Goal: Use online tool/utility: Utilize a website feature to perform a specific function

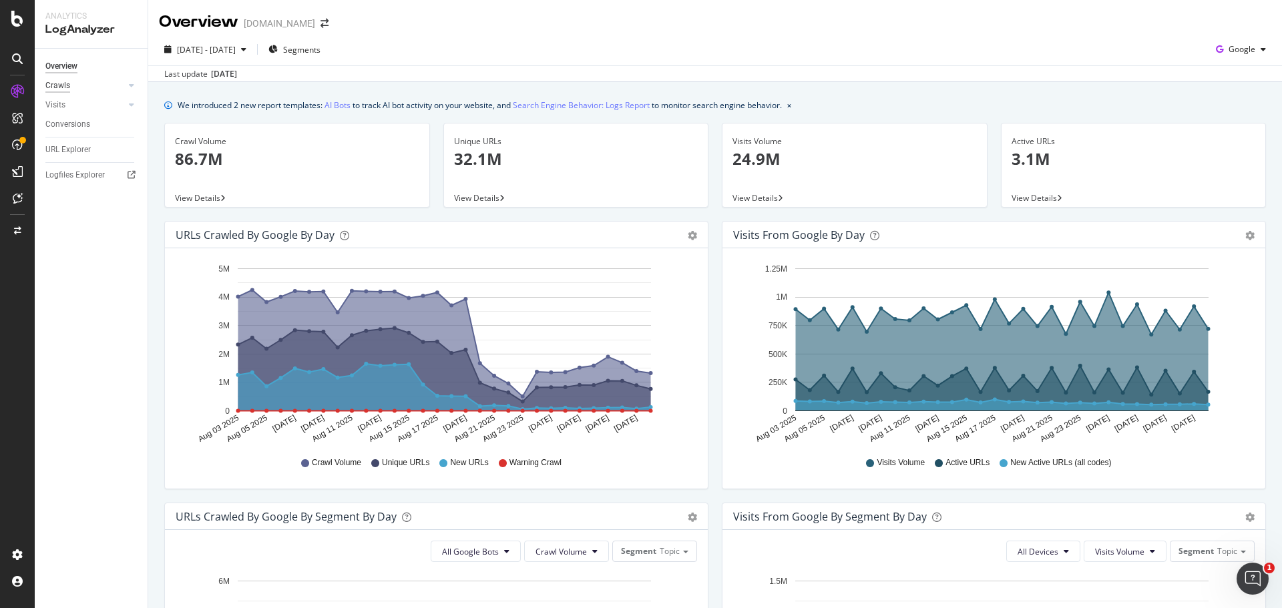
click at [57, 85] on div "Crawls" at bounding box center [57, 86] width 25 height 14
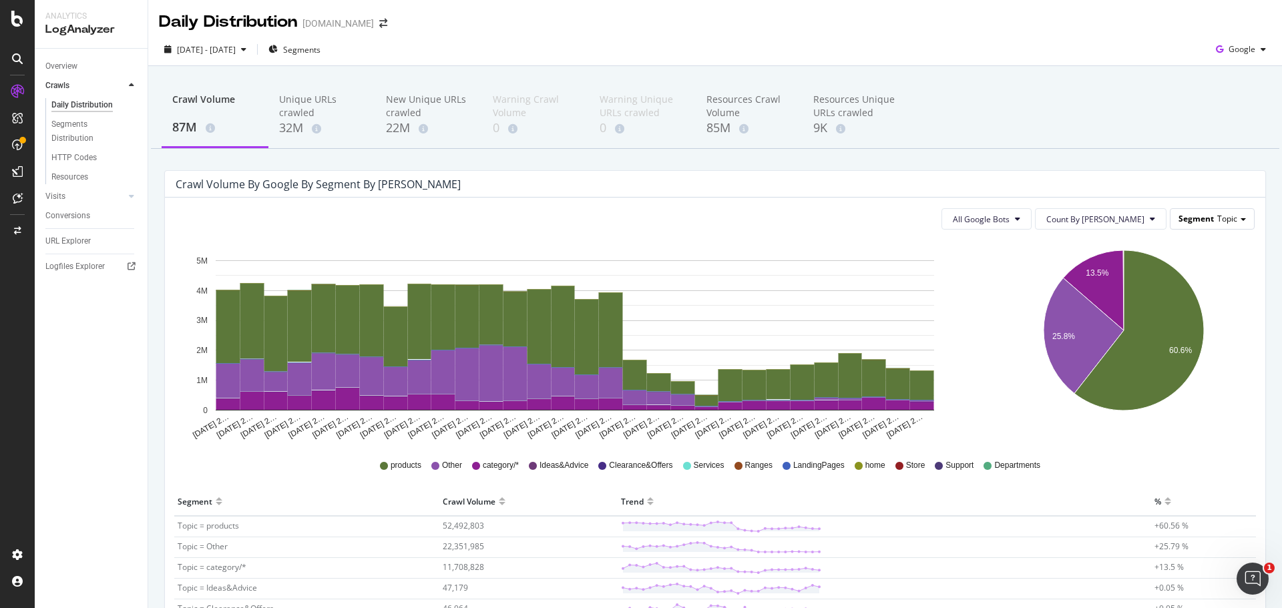
click at [1200, 224] on div "Segment Topic" at bounding box center [1211, 218] width 83 height 19
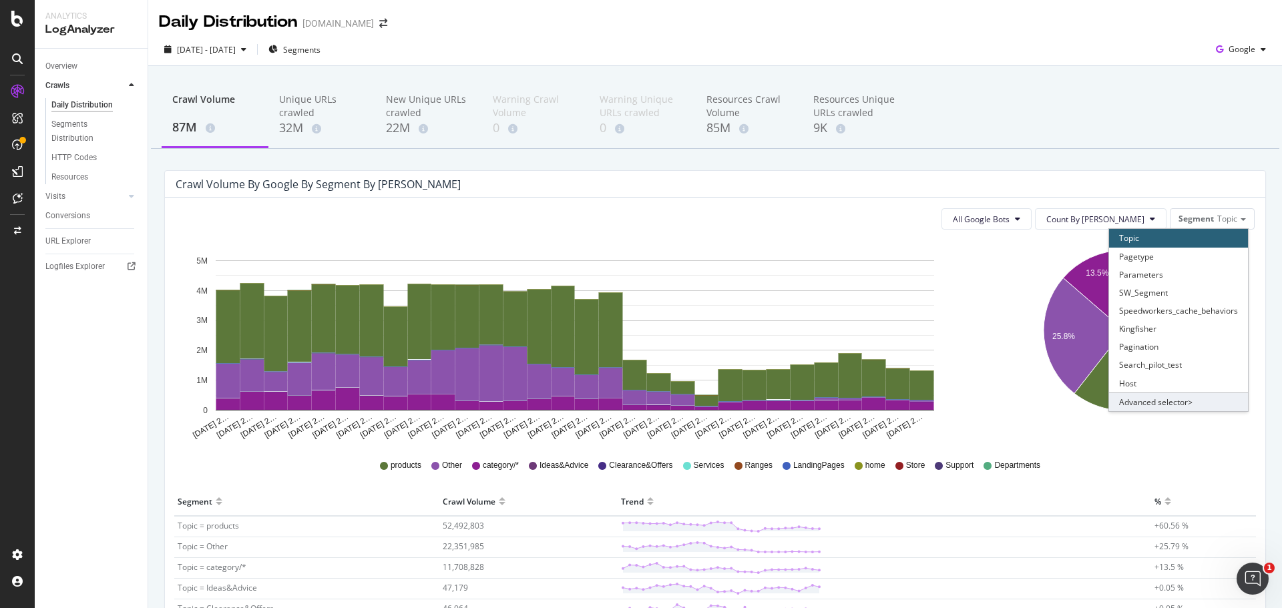
click at [1202, 410] on div "Advanced selector >" at bounding box center [1178, 402] width 139 height 19
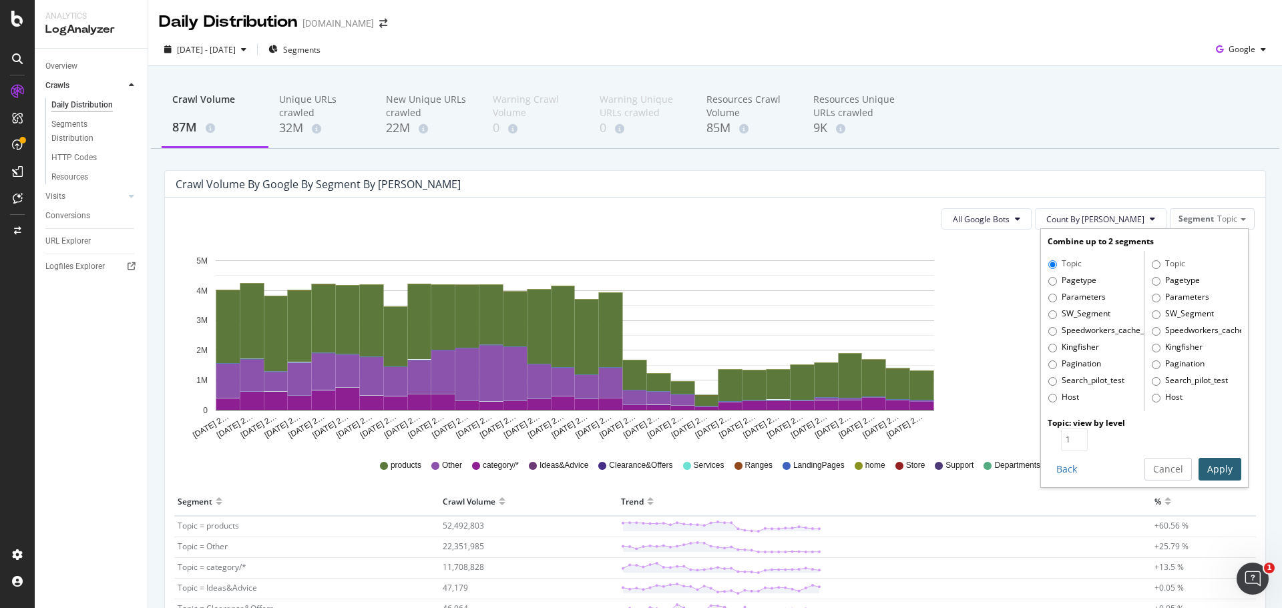
click at [1069, 324] on label "Speedworkers_cache_behaviors" at bounding box center [1095, 330] width 95 height 13
click at [1057, 327] on input "Speedworkers_cache_behaviors" at bounding box center [1052, 331] width 9 height 9
radio input "true"
radio input "false"
click at [1064, 318] on label "SW_Segment" at bounding box center [1079, 314] width 62 height 13
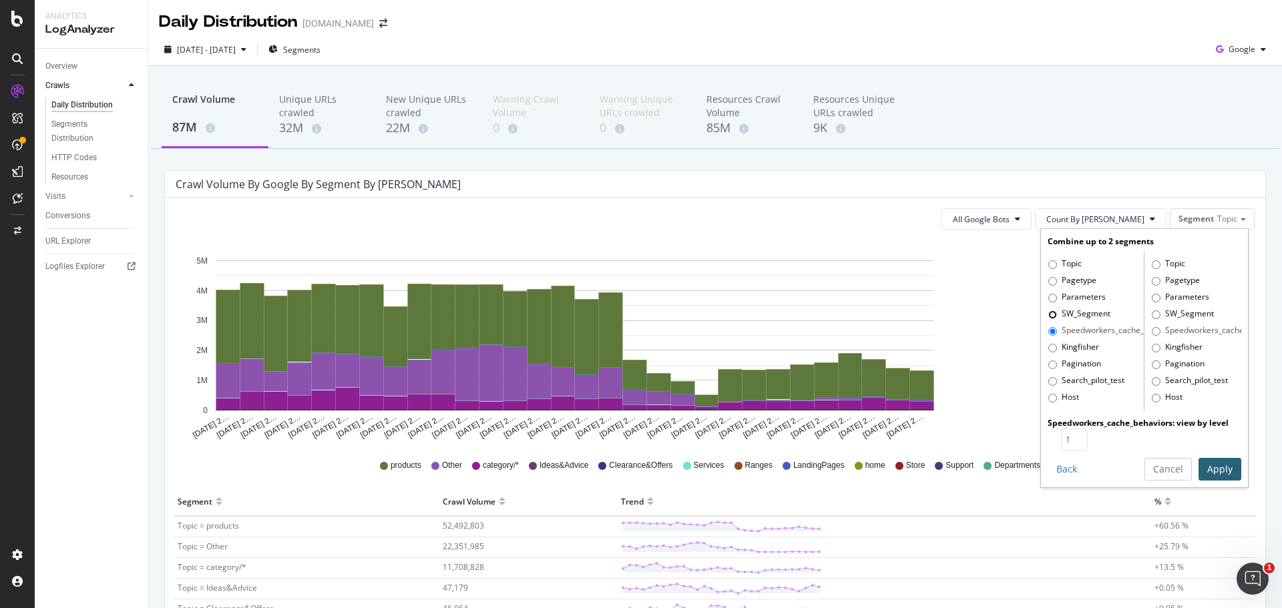
click at [1057, 318] on input "SW_Segment" at bounding box center [1052, 314] width 9 height 9
radio input "true"
radio input "false"
click at [1055, 288] on div "Topic Pagetype Parameters SW_Segment Speedworkers_cache_behaviors Kingfisher Pa…" at bounding box center [1095, 331] width 97 height 160
click at [1056, 288] on div "Topic Pagetype Parameters SW_Segment Speedworkers_cache_behaviors Kingfisher Pa…" at bounding box center [1095, 331] width 97 height 160
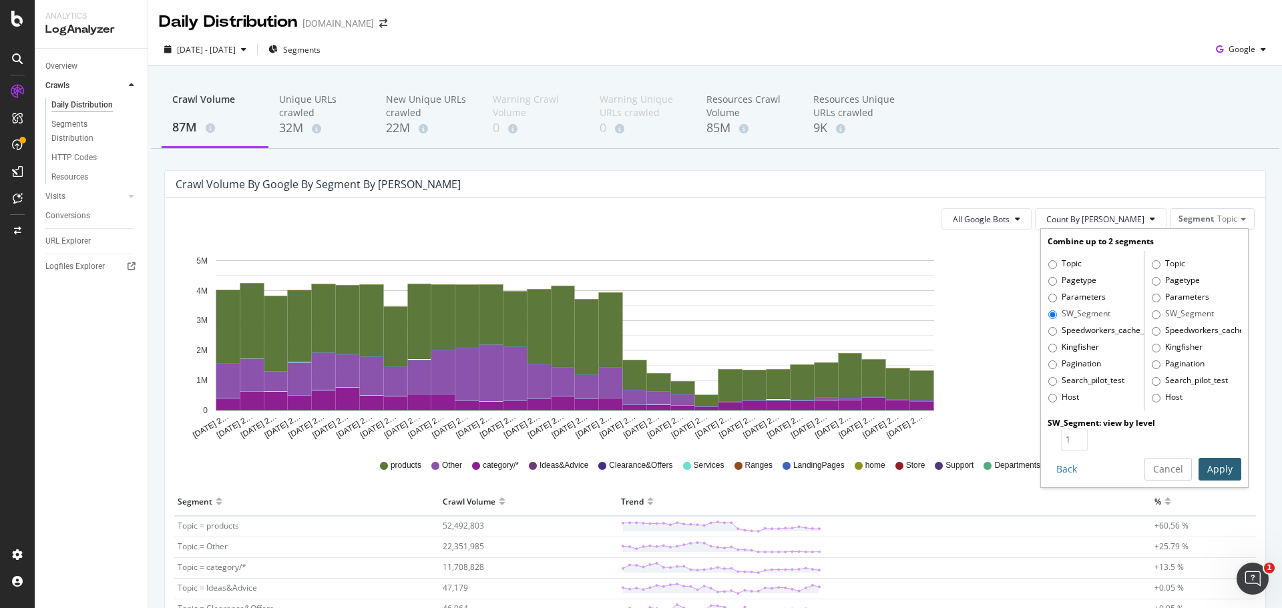
click at [1055, 278] on label "Pagetype" at bounding box center [1072, 280] width 48 height 13
click at [1055, 278] on input "Pagetype" at bounding box center [1052, 281] width 9 height 9
radio input "true"
radio input "false"
type input "2"
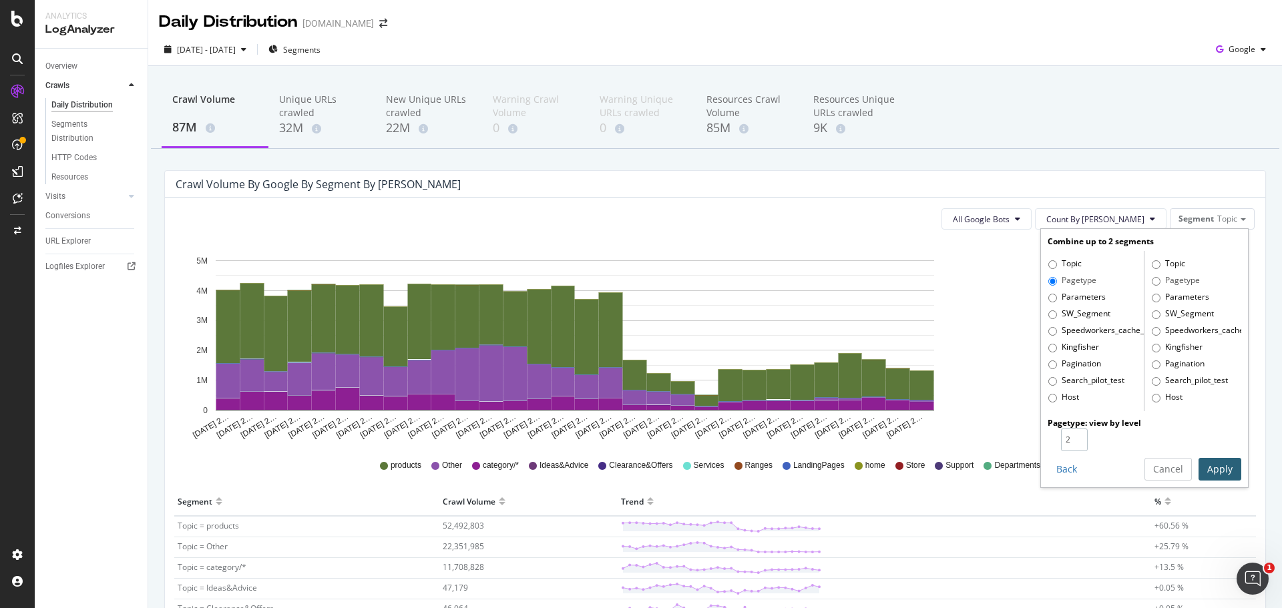
click at [1069, 434] on input "2" at bounding box center [1074, 440] width 27 height 23
click at [1198, 471] on button "Apply" at bounding box center [1219, 469] width 43 height 23
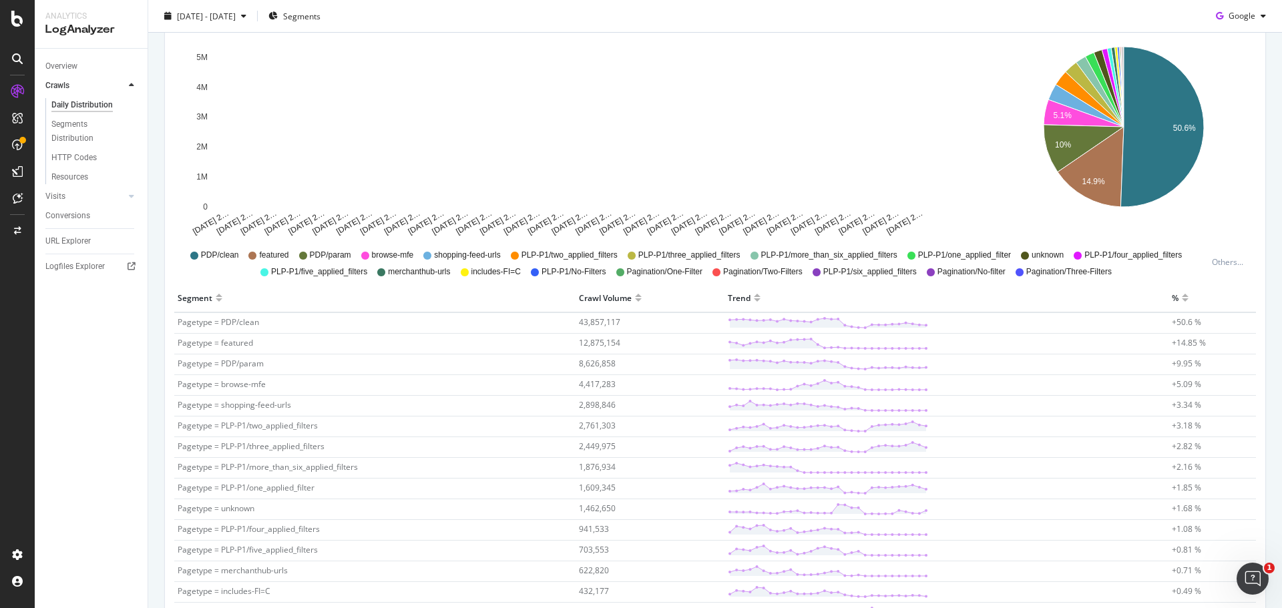
scroll to position [67, 0]
